Goal: Task Accomplishment & Management: Complete application form

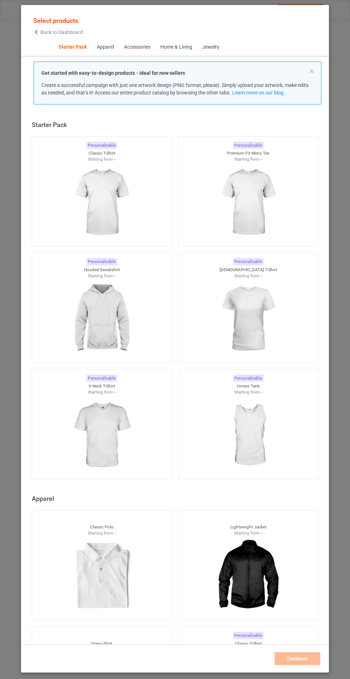
scroll to position [9, 0]
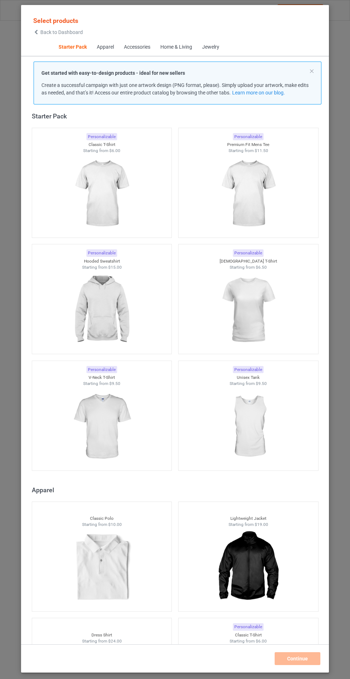
click at [109, 314] on img at bounding box center [102, 310] width 64 height 80
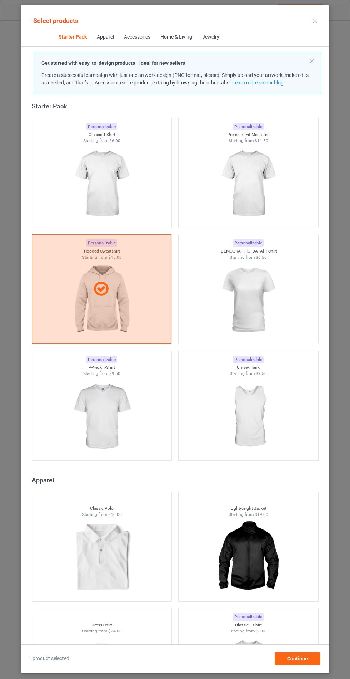
click at [350, 511] on div "Select products Starter Pack Apparel Accessories Home & Living Jewelry Get star…" at bounding box center [175, 339] width 350 height 679
click at [311, 660] on div "Continue" at bounding box center [298, 658] width 46 height 13
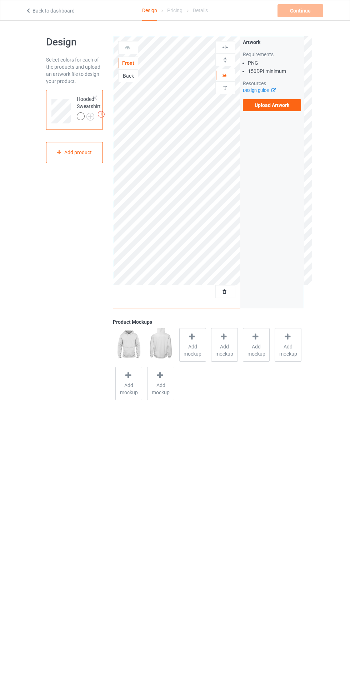
click at [190, 349] on span "Add mockup" at bounding box center [193, 350] width 26 height 14
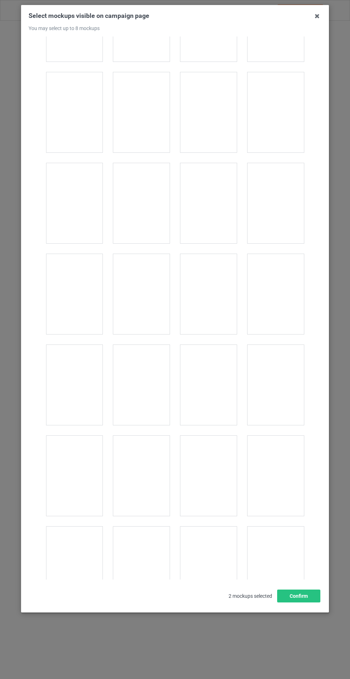
scroll to position [5770, 0]
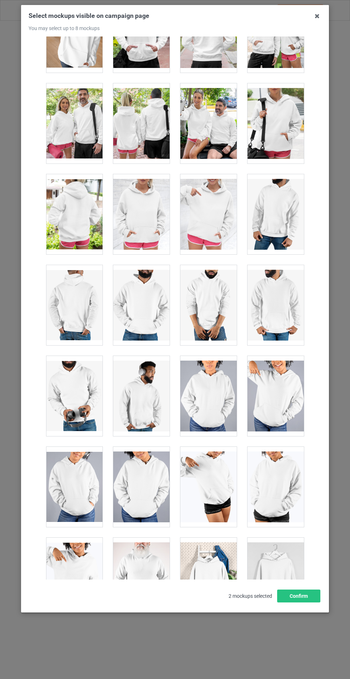
click at [128, 204] on div at bounding box center [141, 214] width 56 height 80
click at [300, 602] on button "Confirm" at bounding box center [298, 595] width 43 height 13
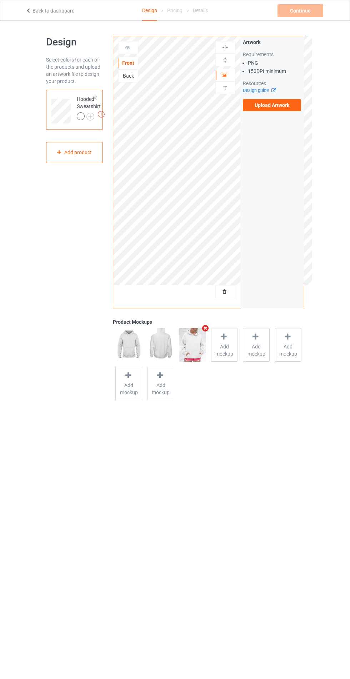
click at [0, 0] on img at bounding box center [0, 0] width 0 height 0
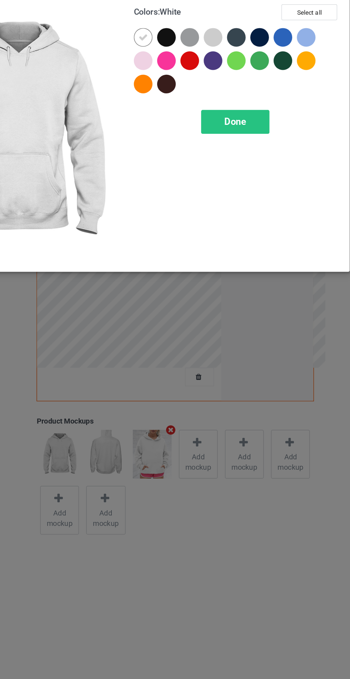
click at [233, 56] on div at bounding box center [234, 57] width 13 height 13
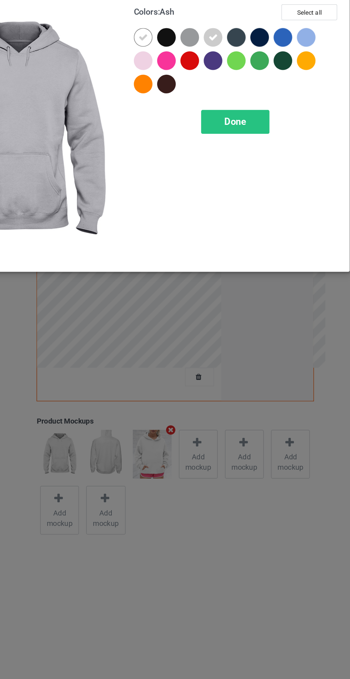
click at [184, 74] on div at bounding box center [186, 73] width 13 height 13
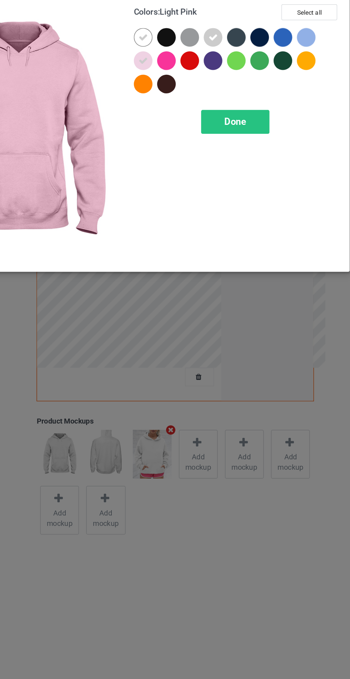
click at [299, 60] on div at bounding box center [299, 57] width 13 height 13
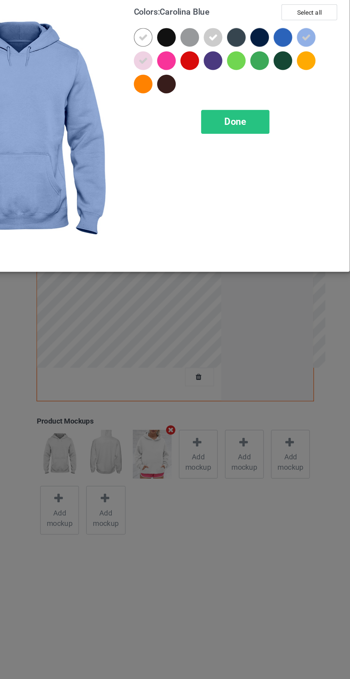
click at [248, 115] on span "Done" at bounding box center [250, 116] width 15 height 8
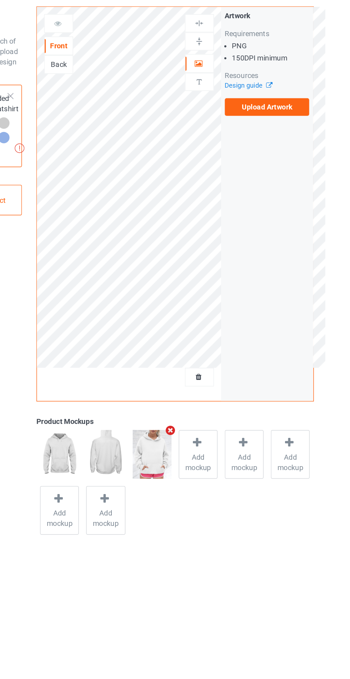
click at [284, 107] on label "Upload Artwork" at bounding box center [272, 105] width 59 height 12
click at [0, 0] on input "Upload Artwork" at bounding box center [0, 0] width 0 height 0
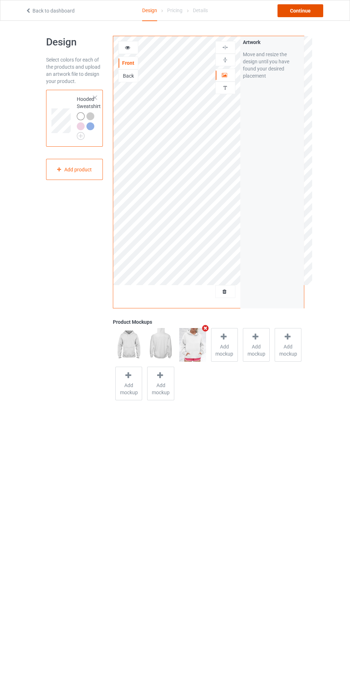
click at [306, 10] on div "Continue" at bounding box center [301, 10] width 46 height 13
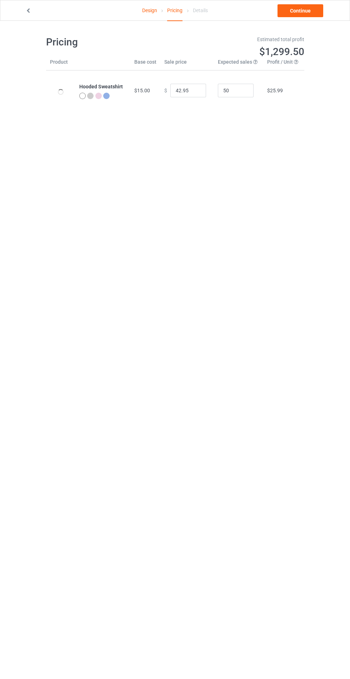
click at [306, 25] on div "Design Pricing Details Continue Pricing Estimated total profit $1,299.50 Produc…" at bounding box center [175, 73] width 350 height 105
click at [302, 11] on link "Continue" at bounding box center [301, 10] width 46 height 13
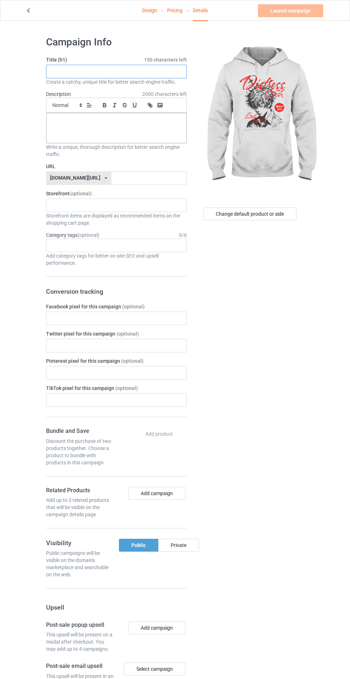
click at [129, 71] on input "text" at bounding box center [116, 72] width 141 height 14
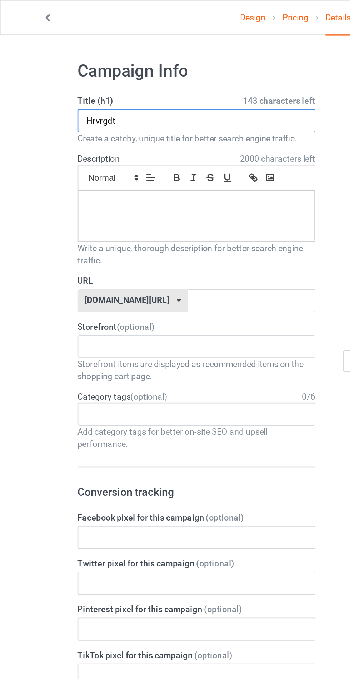
type input "Hrvrgdt"
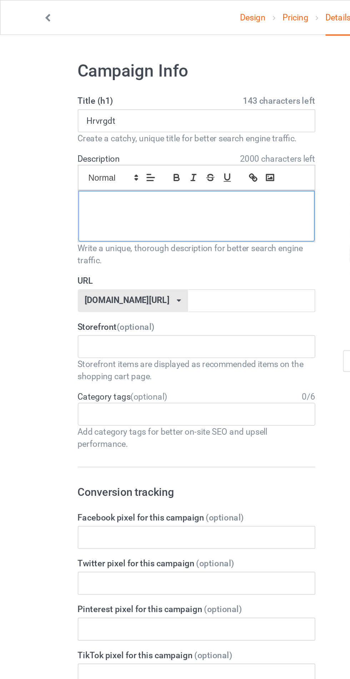
click at [104, 128] on div at bounding box center [116, 128] width 140 height 30
click at [142, 169] on label "URL" at bounding box center [116, 166] width 141 height 7
click at [128, 178] on input "text" at bounding box center [149, 178] width 75 height 14
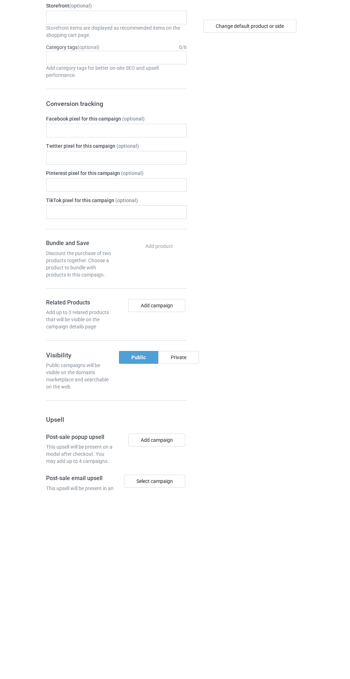
type input "Jhvrvhj"
click at [188, 543] on div "Private" at bounding box center [178, 544] width 41 height 13
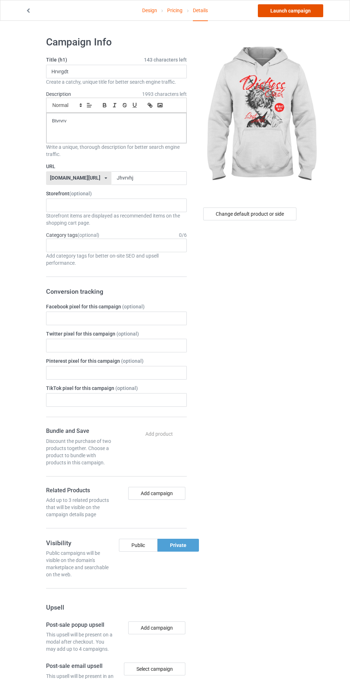
click at [289, 10] on link "Launch campaign" at bounding box center [290, 10] width 65 height 13
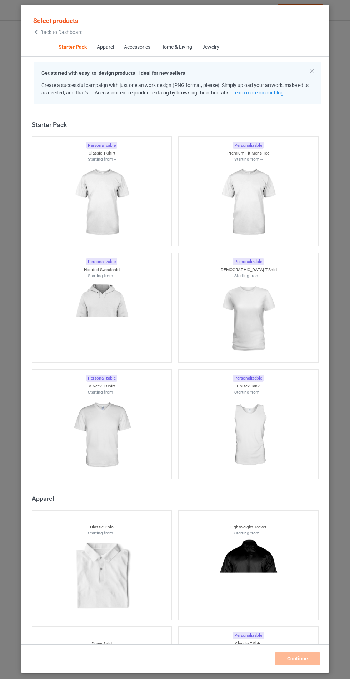
scroll to position [9, 0]
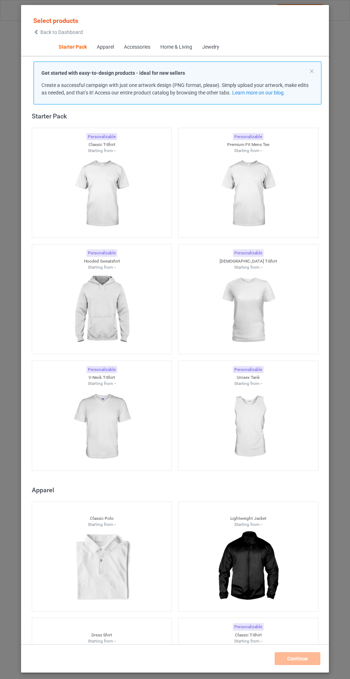
click at [108, 300] on img at bounding box center [102, 310] width 64 height 80
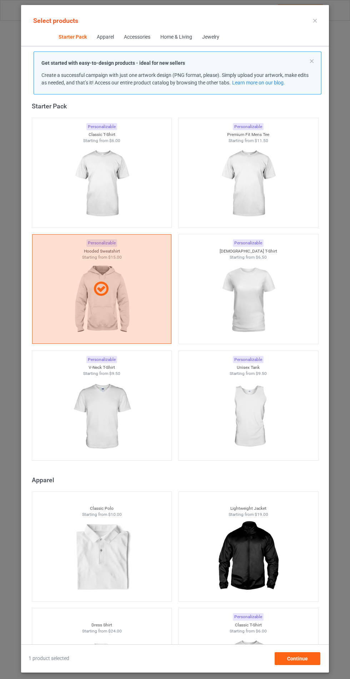
scroll to position [41, 0]
click at [306, 659] on span "Continue" at bounding box center [297, 658] width 21 height 6
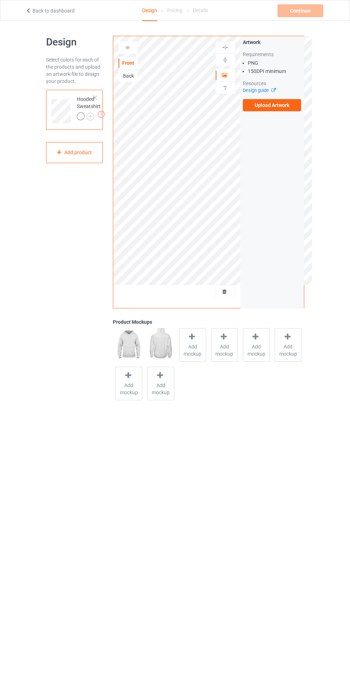
click at [194, 355] on span "Add mockup" at bounding box center [193, 350] width 26 height 14
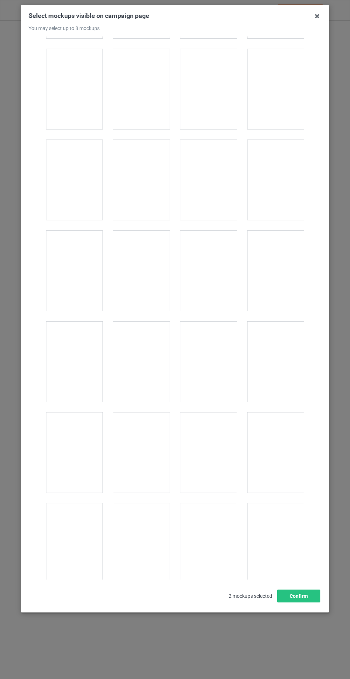
scroll to position [5770, 0]
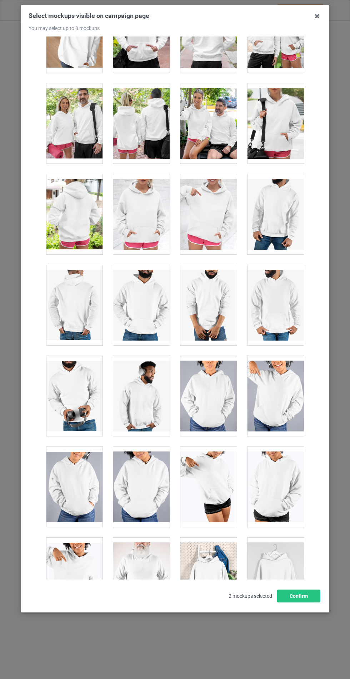
click at [148, 218] on div at bounding box center [141, 214] width 56 height 80
click at [309, 602] on button "Confirm" at bounding box center [298, 595] width 43 height 13
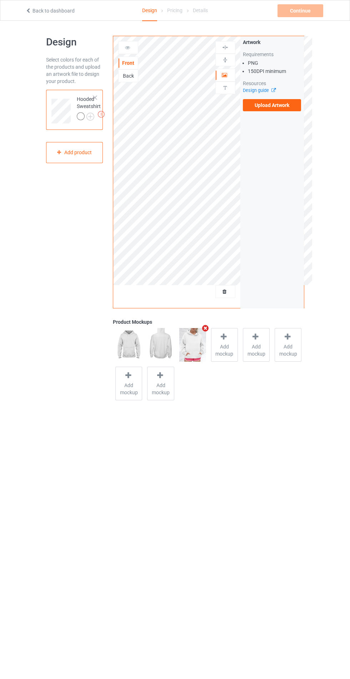
click at [0, 0] on img at bounding box center [0, 0] width 0 height 0
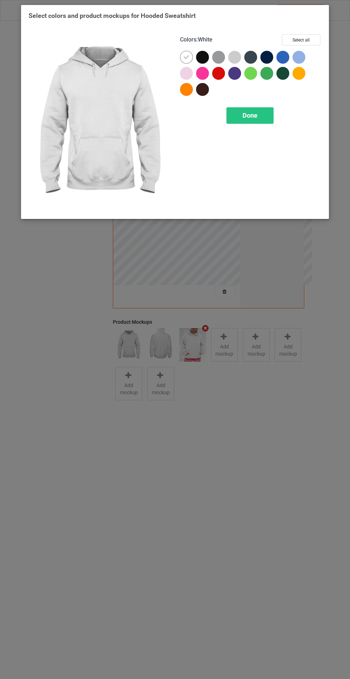
click at [198, 60] on div at bounding box center [202, 57] width 13 height 13
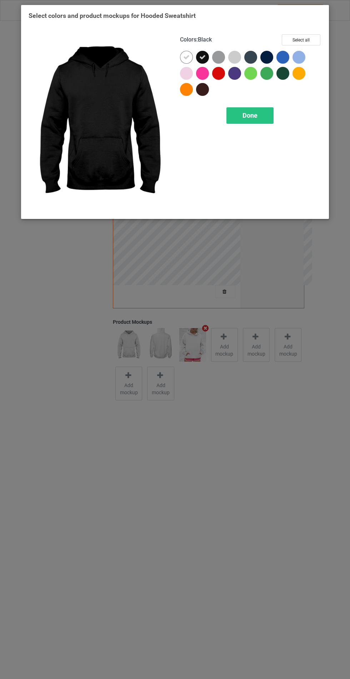
click at [221, 57] on div at bounding box center [218, 57] width 13 height 13
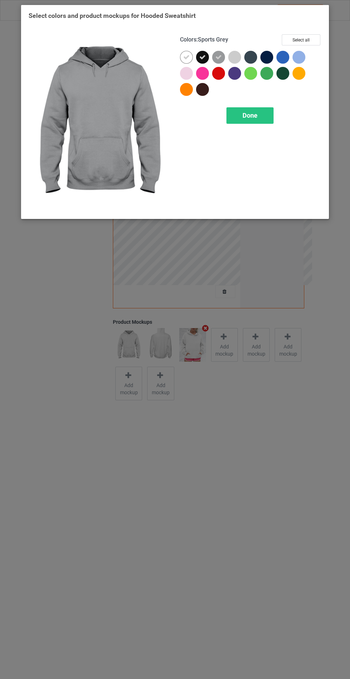
click at [249, 54] on div at bounding box center [251, 57] width 13 height 13
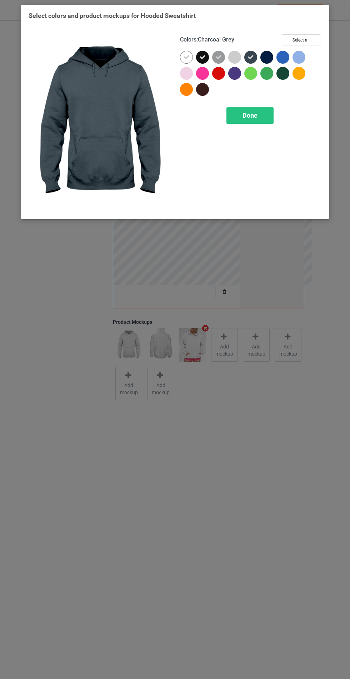
click at [264, 51] on div at bounding box center [269, 59] width 16 height 16
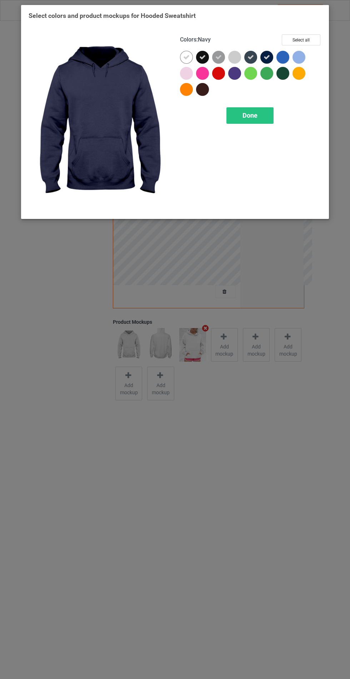
click at [235, 73] on div at bounding box center [234, 73] width 13 height 13
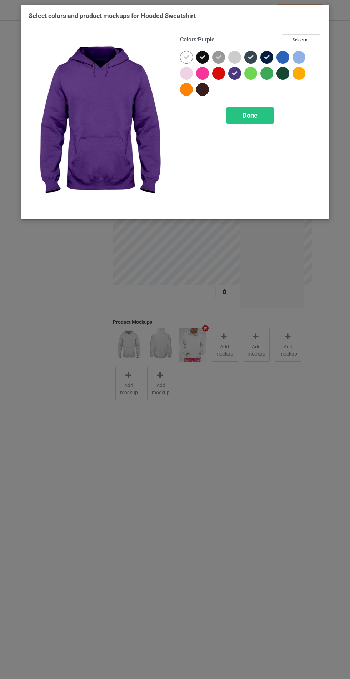
click at [205, 89] on div at bounding box center [202, 89] width 13 height 13
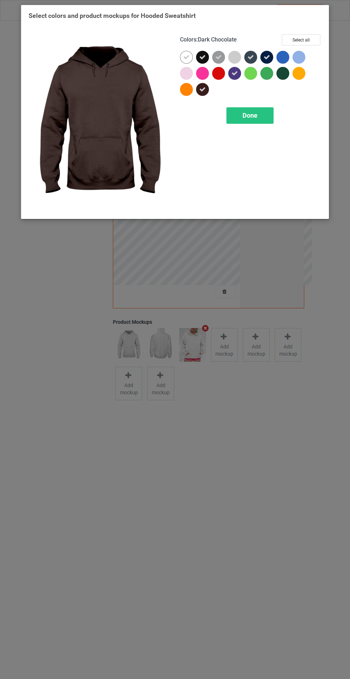
click at [282, 76] on div at bounding box center [283, 73] width 13 height 13
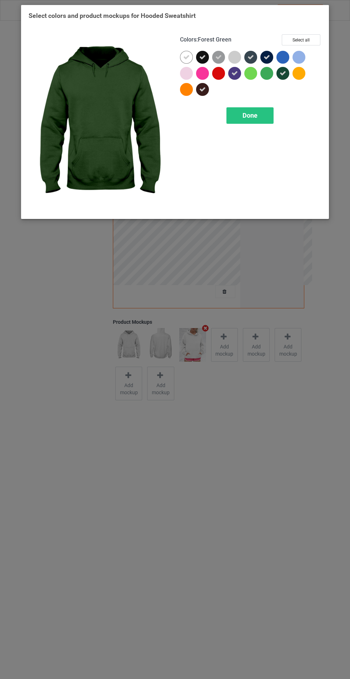
click at [299, 54] on div at bounding box center [299, 57] width 13 height 13
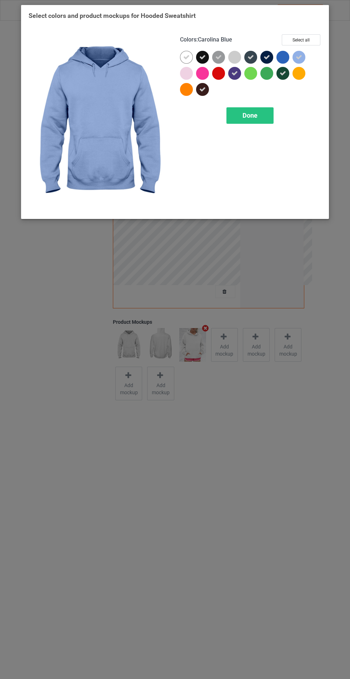
click at [257, 115] on span "Done" at bounding box center [250, 116] width 15 height 8
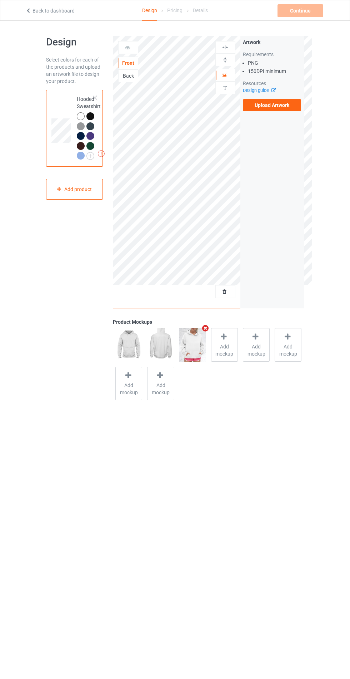
click at [281, 108] on label "Upload Artwork" at bounding box center [272, 105] width 59 height 12
click at [0, 0] on input "Upload Artwork" at bounding box center [0, 0] width 0 height 0
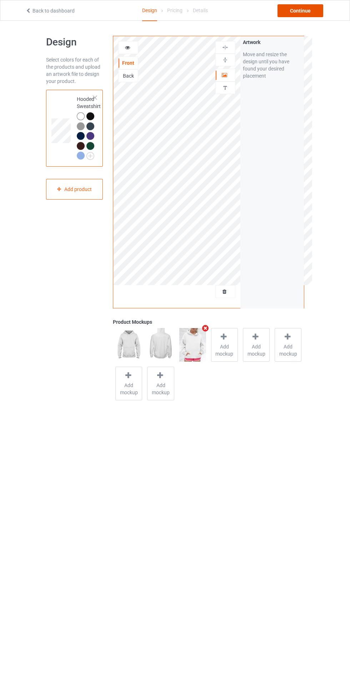
click at [299, 10] on div "Continue" at bounding box center [301, 10] width 46 height 13
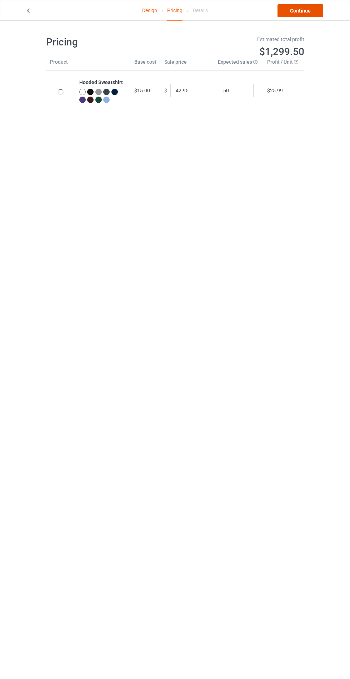
click at [309, 8] on link "Continue" at bounding box center [301, 10] width 46 height 13
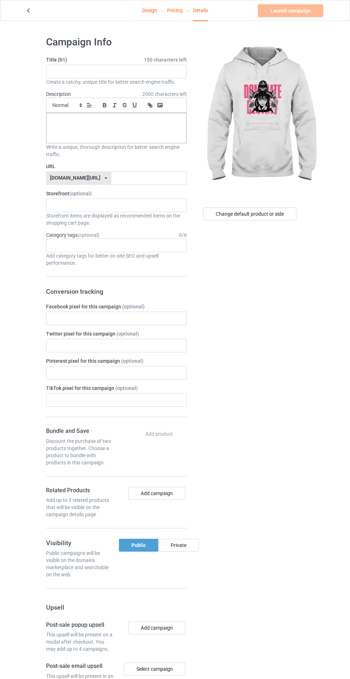
click at [166, 61] on span "150 characters left" at bounding box center [165, 59] width 43 height 7
click at [132, 73] on input "text" at bounding box center [116, 72] width 141 height 14
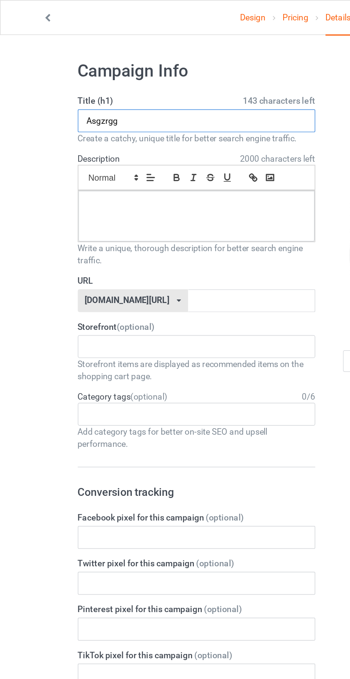
type input "Asgzrgg"
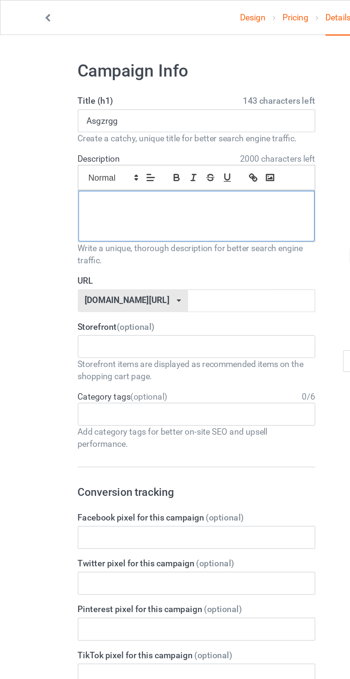
click at [110, 127] on div at bounding box center [116, 128] width 140 height 30
click at [142, 176] on input "text" at bounding box center [149, 178] width 75 height 14
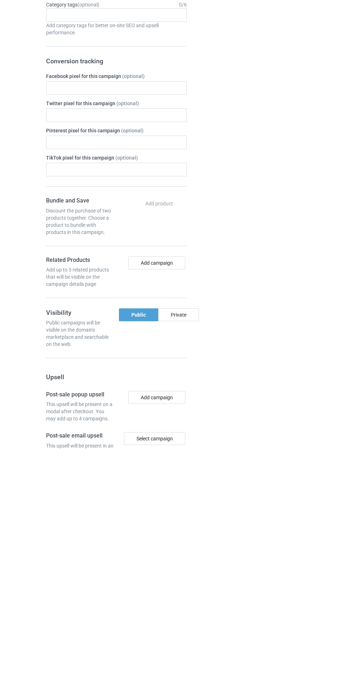
type input "Fdcyhhth"
click at [179, 543] on div "Private" at bounding box center [178, 544] width 41 height 13
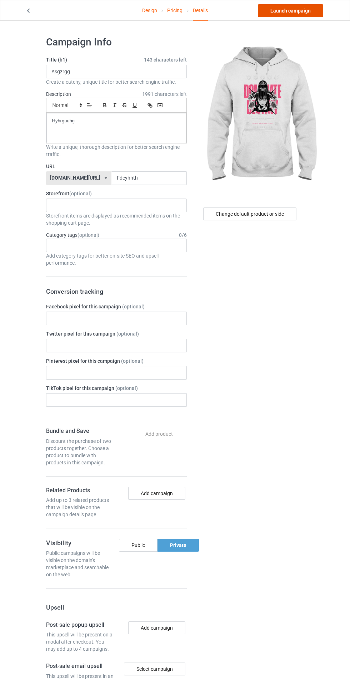
click at [287, 13] on link "Launch campaign" at bounding box center [290, 10] width 65 height 13
